Goal: Task Accomplishment & Management: Complete application form

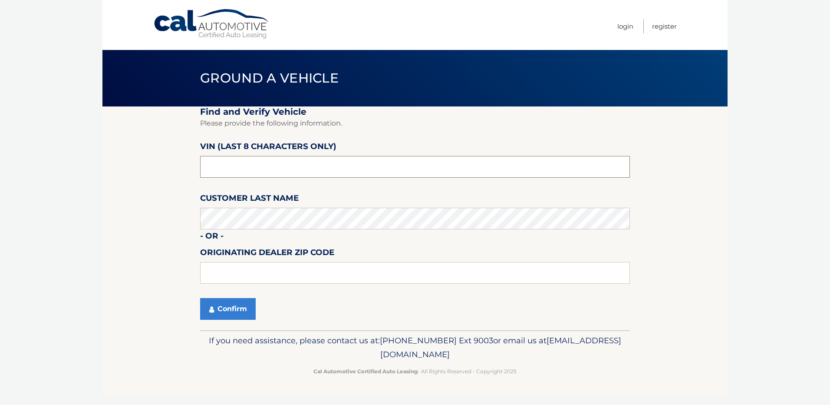
drag, startPoint x: 240, startPoint y: 170, endPoint x: 487, endPoint y: 178, distance: 247.1
click at [240, 169] on input "text" at bounding box center [415, 167] width 430 height 22
drag, startPoint x: 231, startPoint y: 170, endPoint x: 141, endPoint y: 169, distance: 89.4
click at [142, 169] on section "Find and Verify Vehicle Please provide the following information. VIN (last 8 c…" at bounding box center [414, 218] width 625 height 224
type input "x*******"
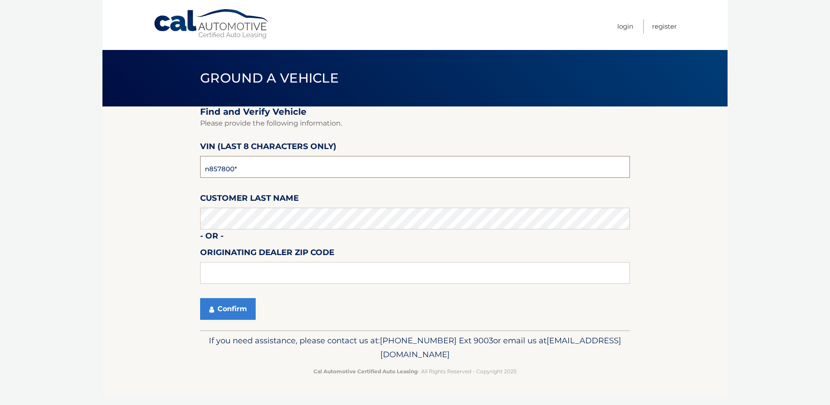
type input "n8578001"
click at [224, 313] on button "Confirm" at bounding box center [228, 309] width 56 height 22
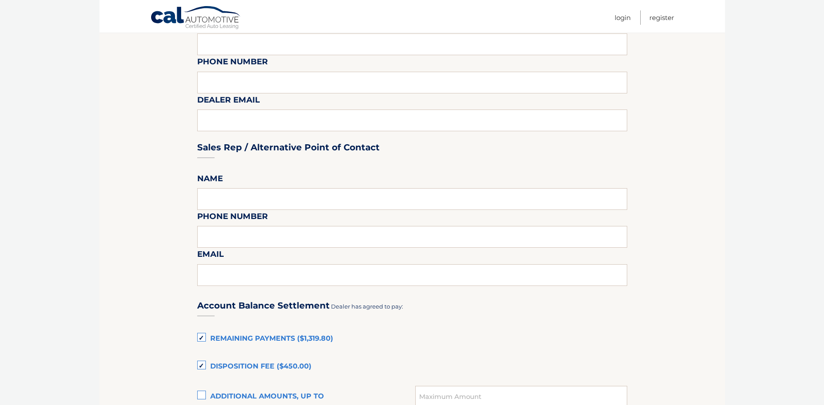
scroll to position [260, 0]
